Goal: Download file/media

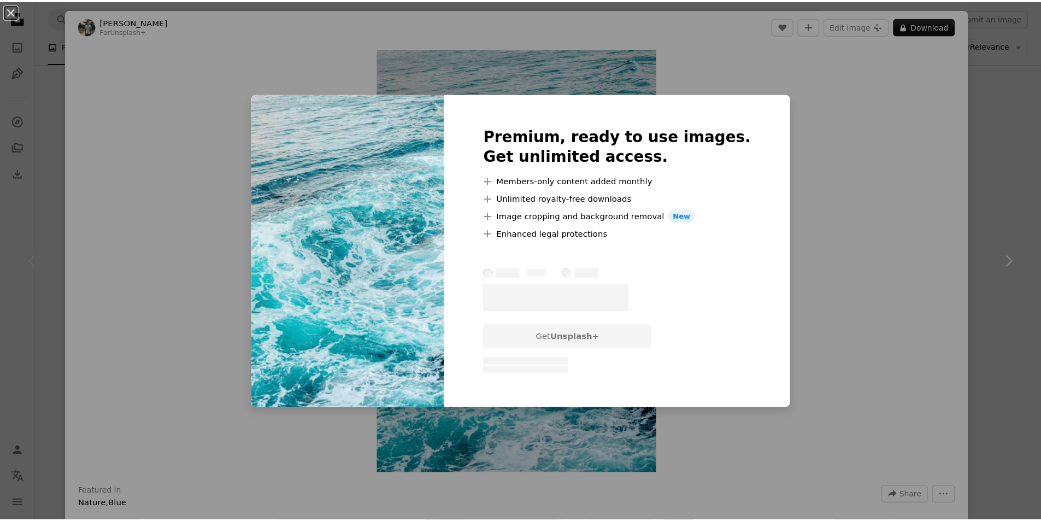
scroll to position [109, 0]
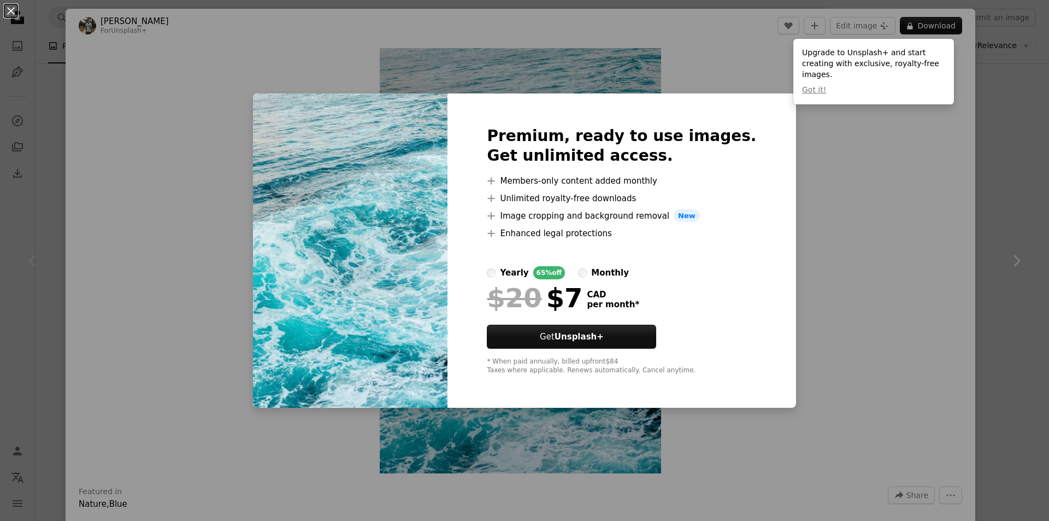
click at [861, 268] on div "An X shape Premium, ready to use images. Get unlimited access. A plus sign Memb…" at bounding box center [524, 260] width 1049 height 521
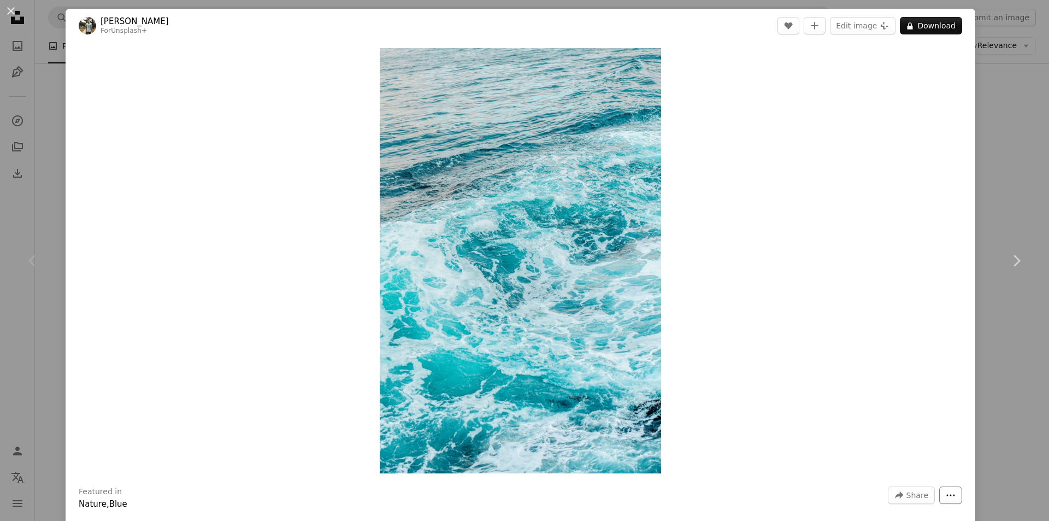
click at [947, 487] on button "More Actions" at bounding box center [950, 494] width 23 height 17
click at [861, 310] on dialog "An X shape Chevron left Chevron right [PERSON_NAME] For Unsplash+ A heart A plu…" at bounding box center [524, 260] width 1049 height 521
click at [943, 21] on button "A lock Download" at bounding box center [931, 25] width 62 height 17
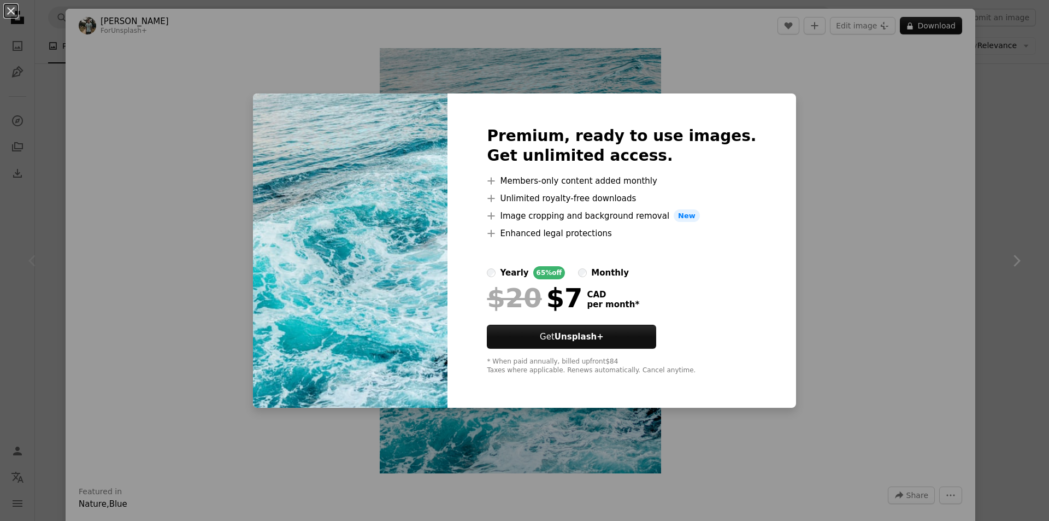
click at [825, 279] on div "An X shape Premium, ready to use images. Get unlimited access. A plus sign Memb…" at bounding box center [524, 260] width 1049 height 521
